Goal: Go to known website: Go to known website

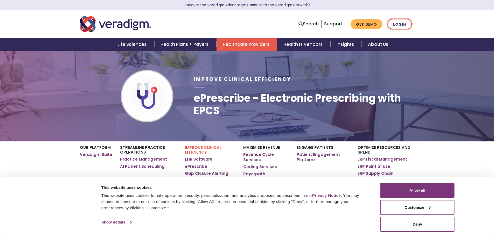
click at [398, 22] on link "Login" at bounding box center [399, 24] width 24 height 11
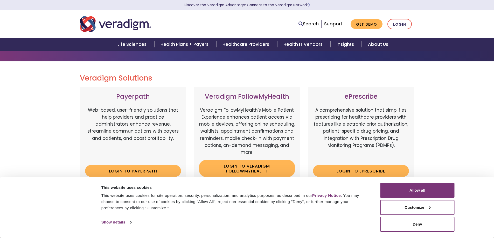
scroll to position [26, 0]
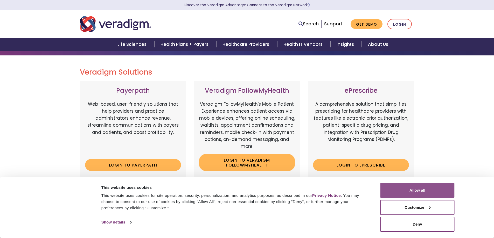
click at [412, 191] on button "Allow all" at bounding box center [417, 190] width 74 height 15
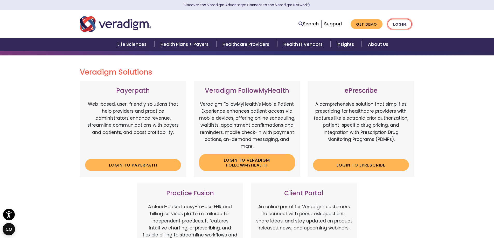
click at [394, 24] on link "Login" at bounding box center [399, 24] width 24 height 11
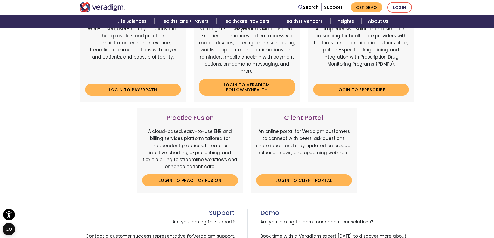
scroll to position [104, 0]
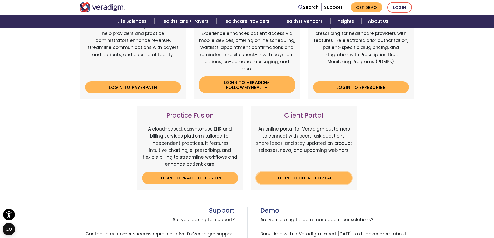
click at [275, 180] on link "Login to Client Portal" at bounding box center [304, 178] width 96 height 12
